Goal: Transaction & Acquisition: Register for event/course

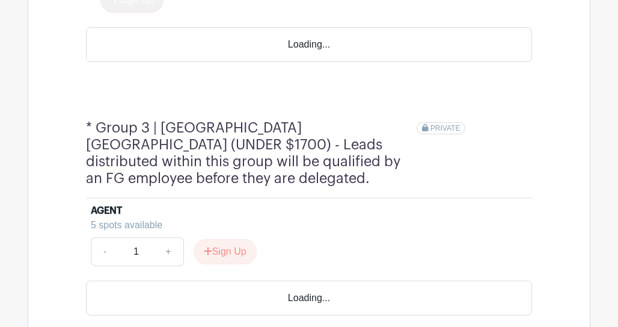
scroll to position [1170, 0]
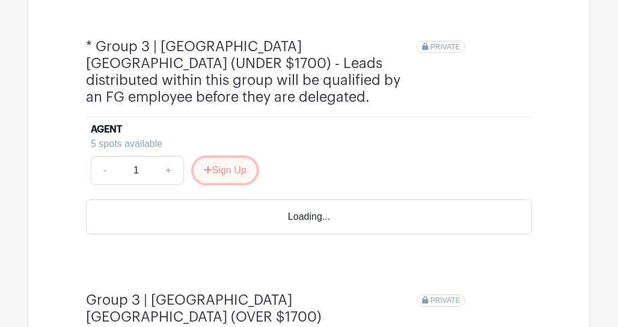
click at [233, 158] on button "Sign Up" at bounding box center [225, 170] width 63 height 25
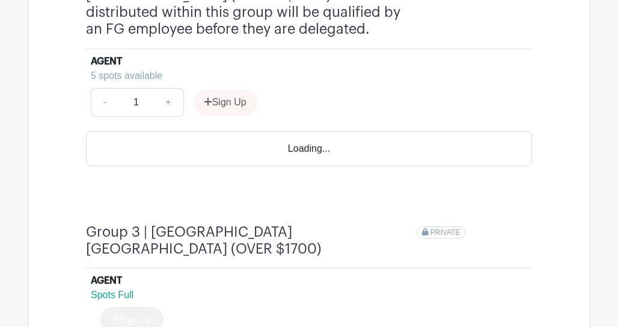
scroll to position [1135, 0]
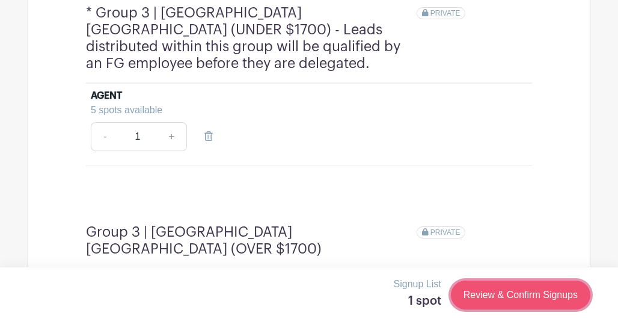
click at [495, 298] on link "Review & Confirm Signups" at bounding box center [521, 294] width 140 height 29
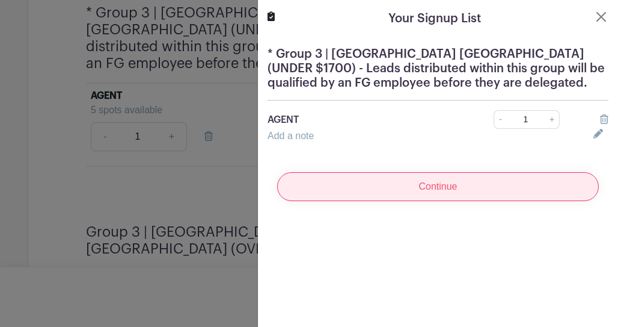
click at [432, 188] on input "Continue" at bounding box center [438, 186] width 322 height 29
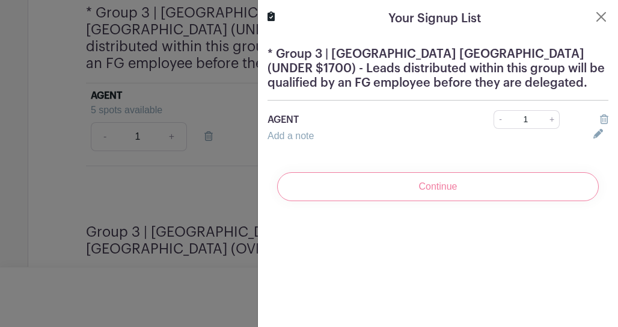
click at [425, 189] on div "Continue" at bounding box center [438, 186] width 341 height 48
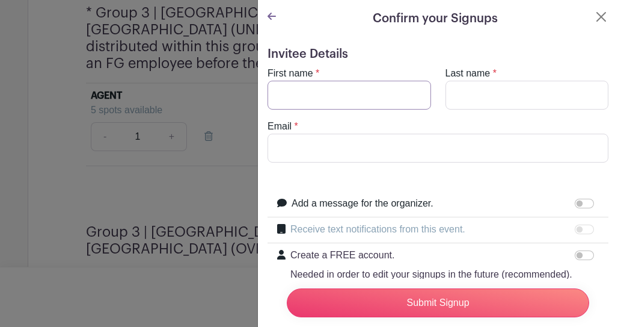
click at [373, 97] on input "First name" at bounding box center [350, 95] width 164 height 29
type input "[PERSON_NAME]"
type input "[PERSON_NAME][EMAIL_ADDRESS][DOMAIN_NAME]"
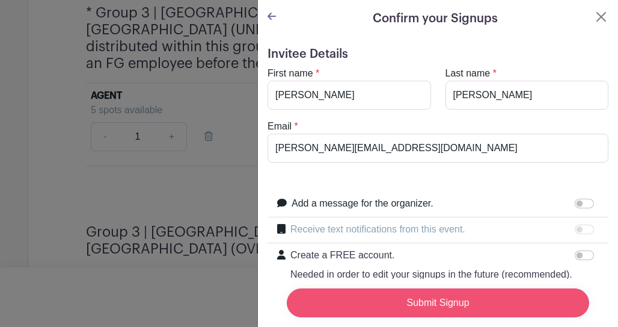
click at [413, 299] on input "Submit Signup" at bounding box center [438, 302] width 302 height 29
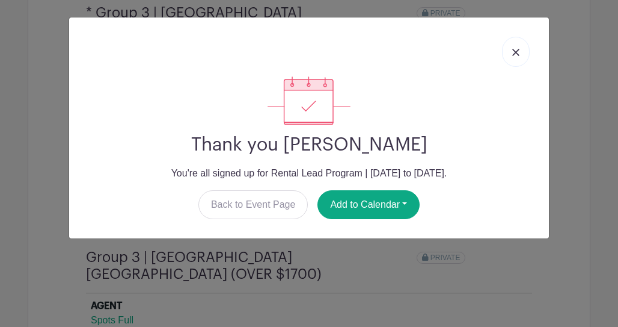
click at [515, 46] on link at bounding box center [516, 52] width 28 height 30
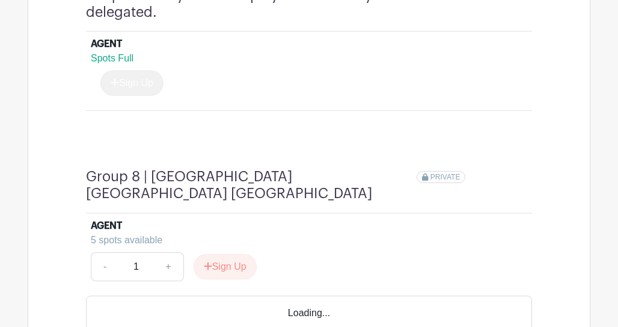
scroll to position [2571, 0]
click at [229, 253] on button "Sign Up" at bounding box center [225, 265] width 63 height 25
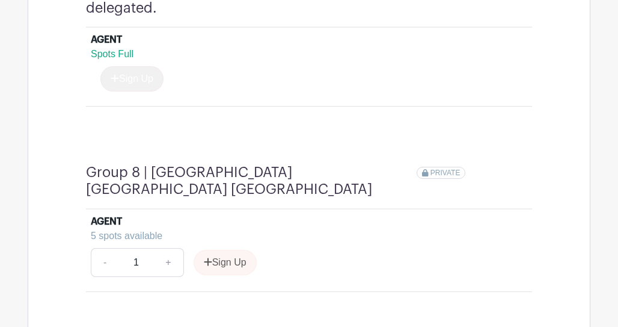
scroll to position [2568, 0]
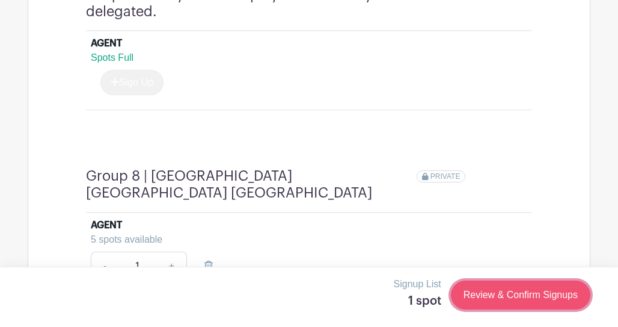
click at [499, 294] on link "Review & Confirm Signups" at bounding box center [521, 294] width 140 height 29
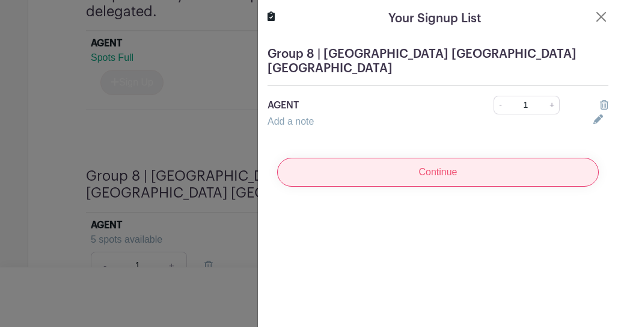
click at [417, 158] on input "Continue" at bounding box center [438, 172] width 322 height 29
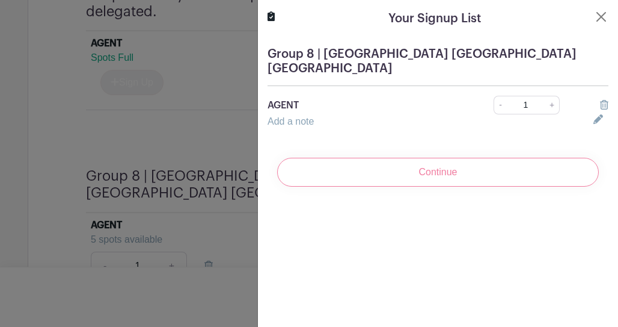
click at [372, 155] on div "Continue" at bounding box center [438, 172] width 341 height 48
click at [422, 163] on div "Continue" at bounding box center [438, 172] width 341 height 48
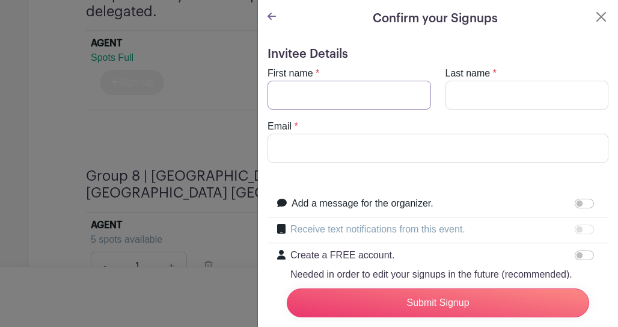
click at [381, 93] on input "First name" at bounding box center [350, 95] width 164 height 29
type input "[PERSON_NAME]"
type input "[PERSON_NAME][EMAIL_ADDRESS][DOMAIN_NAME]"
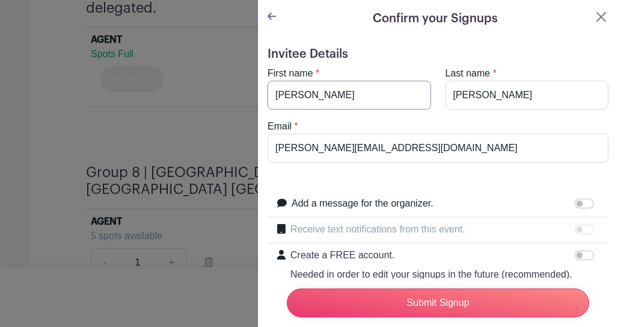
scroll to position [2564, 0]
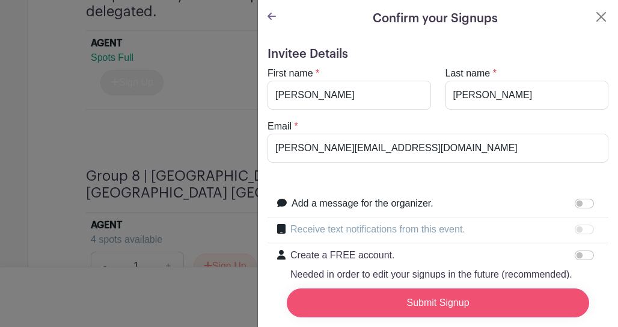
click at [443, 296] on input "Submit Signup" at bounding box center [438, 302] width 302 height 29
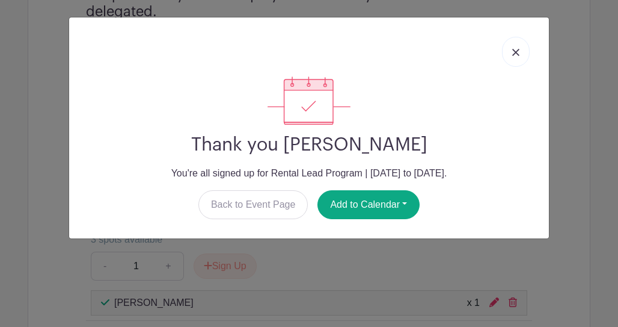
click at [366, 263] on div "Thank you [PERSON_NAME] You're all signed up for Rental Lead Program | [DATE] t…" at bounding box center [309, 163] width 618 height 327
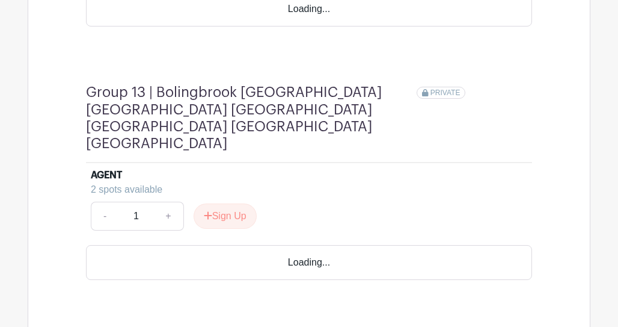
scroll to position [3847, 0]
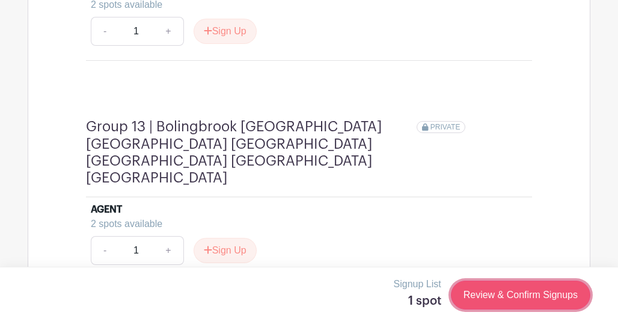
click at [471, 284] on link "Review & Confirm Signups" at bounding box center [521, 294] width 140 height 29
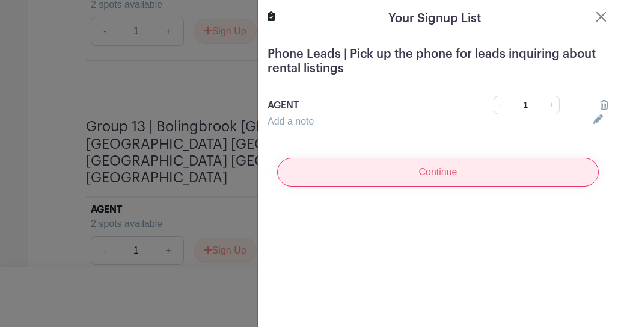
click at [422, 176] on input "Continue" at bounding box center [438, 172] width 322 height 29
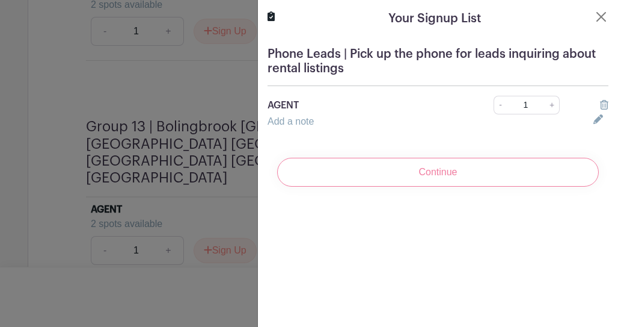
scroll to position [3810, 0]
click at [420, 178] on div "Continue" at bounding box center [438, 172] width 341 height 48
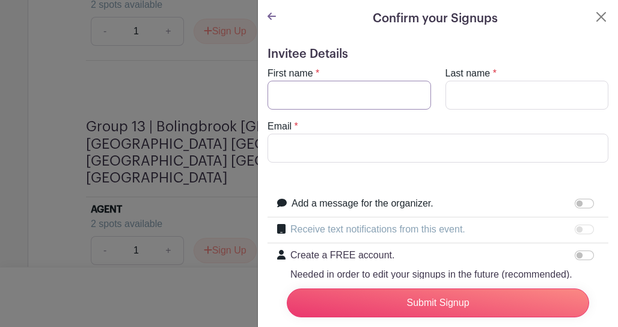
click at [353, 88] on input "First name" at bounding box center [350, 95] width 164 height 29
type input "[PERSON_NAME]"
type input "[PERSON_NAME][EMAIL_ADDRESS][DOMAIN_NAME]"
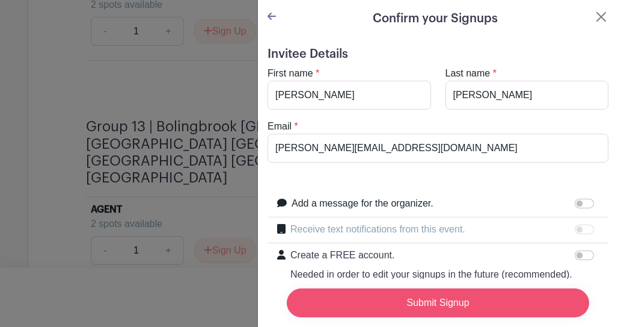
click at [458, 312] on input "Submit Signup" at bounding box center [438, 302] width 302 height 29
